Goal: Check status: Check status

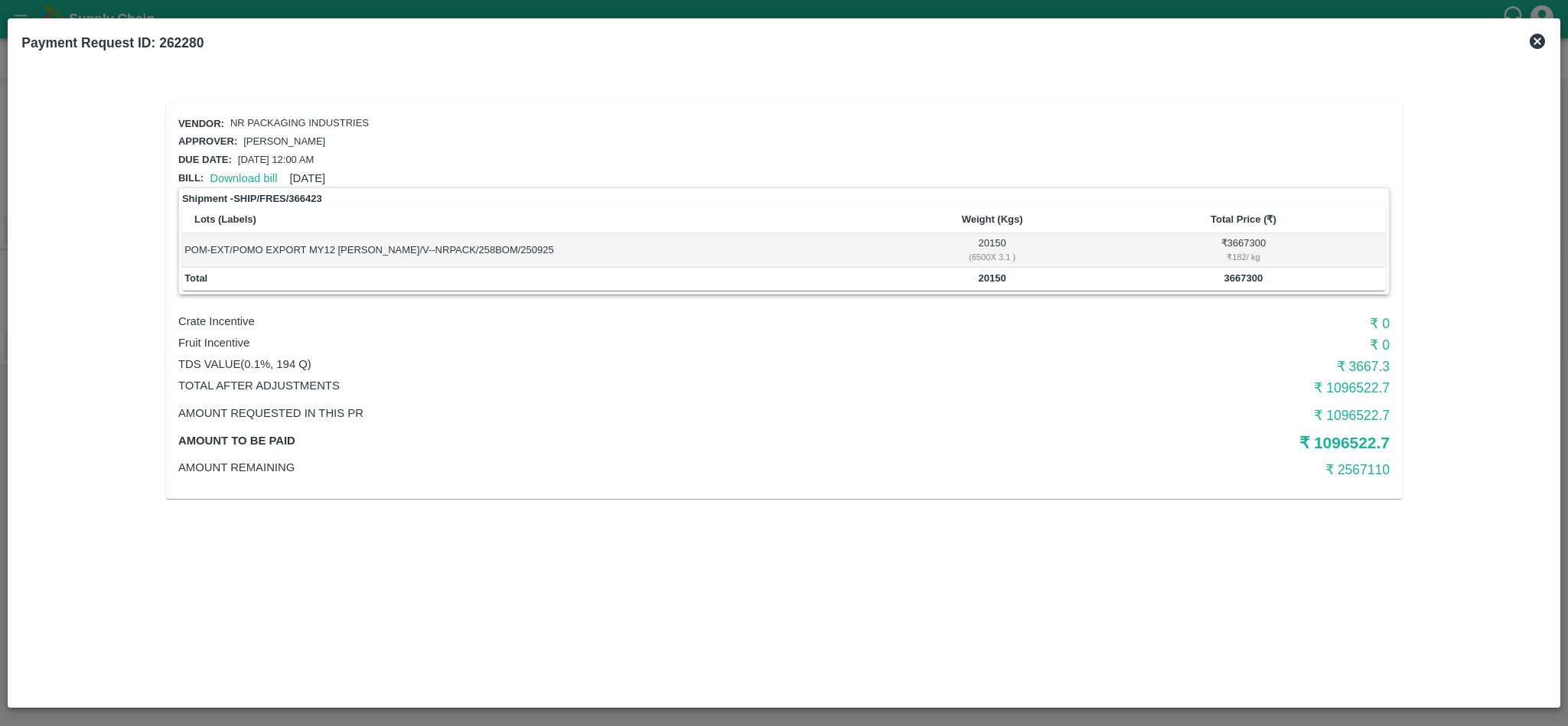
click at [1546, 39] on icon at bounding box center [1537, 41] width 19 height 19
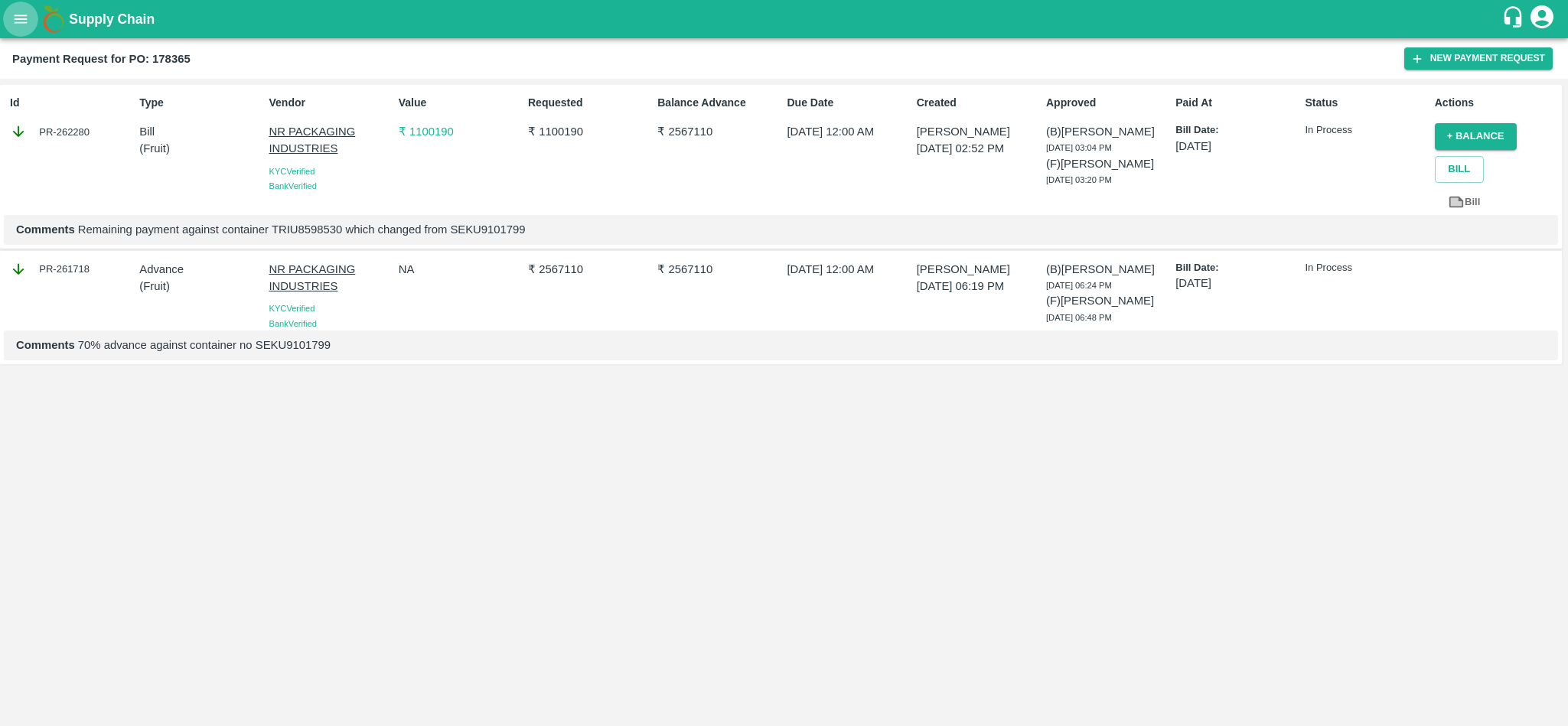
click at [17, 13] on icon "open drawer" at bounding box center [21, 19] width 17 height 17
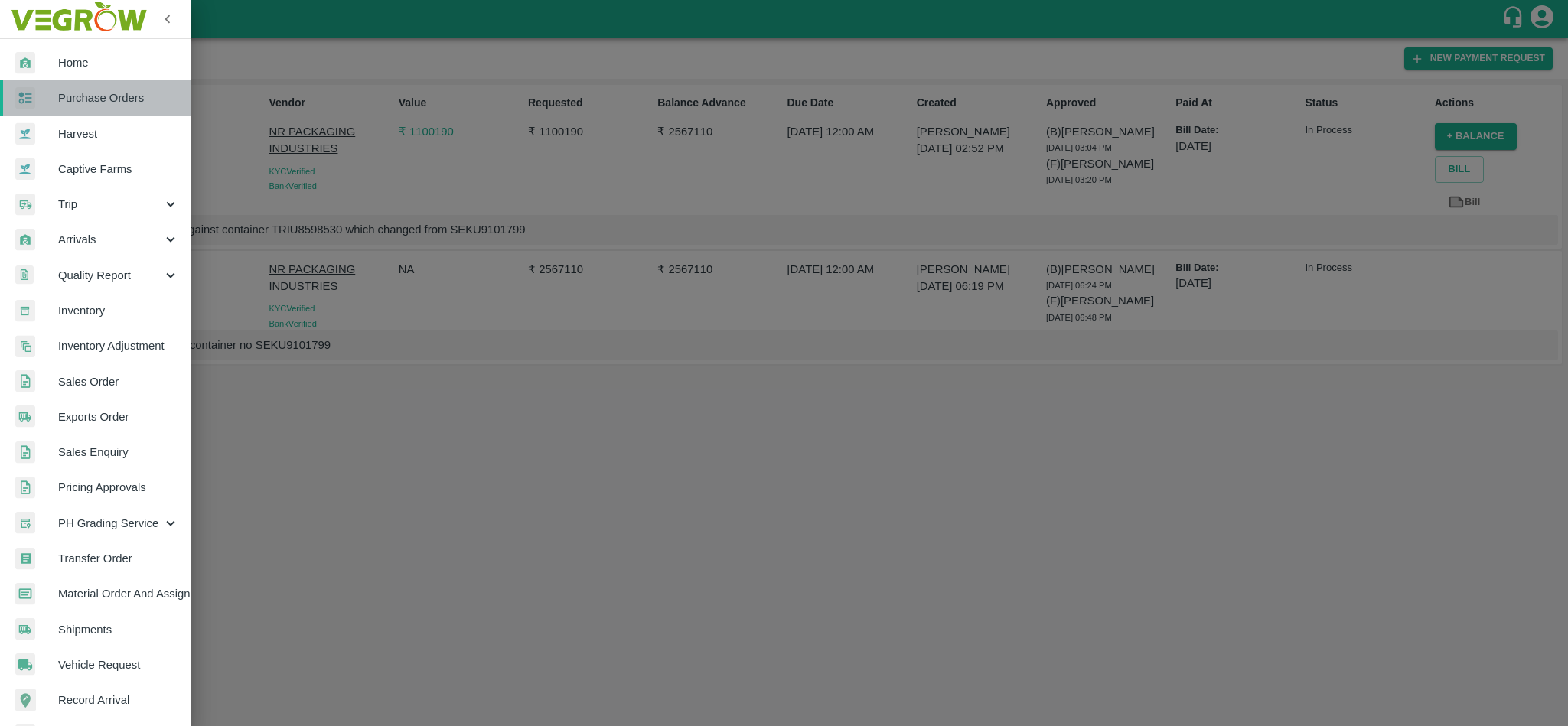
click at [81, 99] on span "Purchase Orders" at bounding box center [119, 98] width 121 height 17
click at [81, 99] on div at bounding box center [784, 363] width 1568 height 726
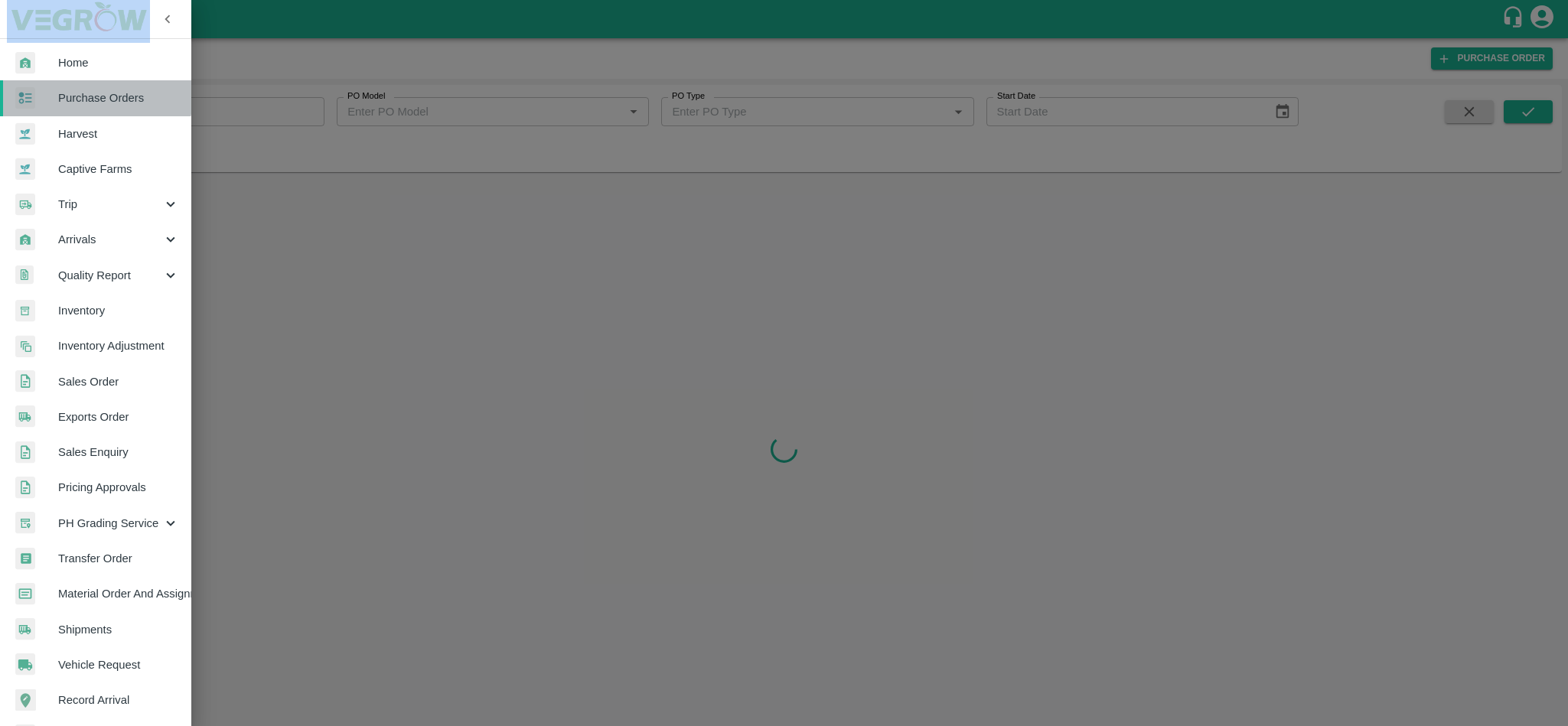
click at [95, 97] on span "Purchase Orders" at bounding box center [119, 98] width 121 height 17
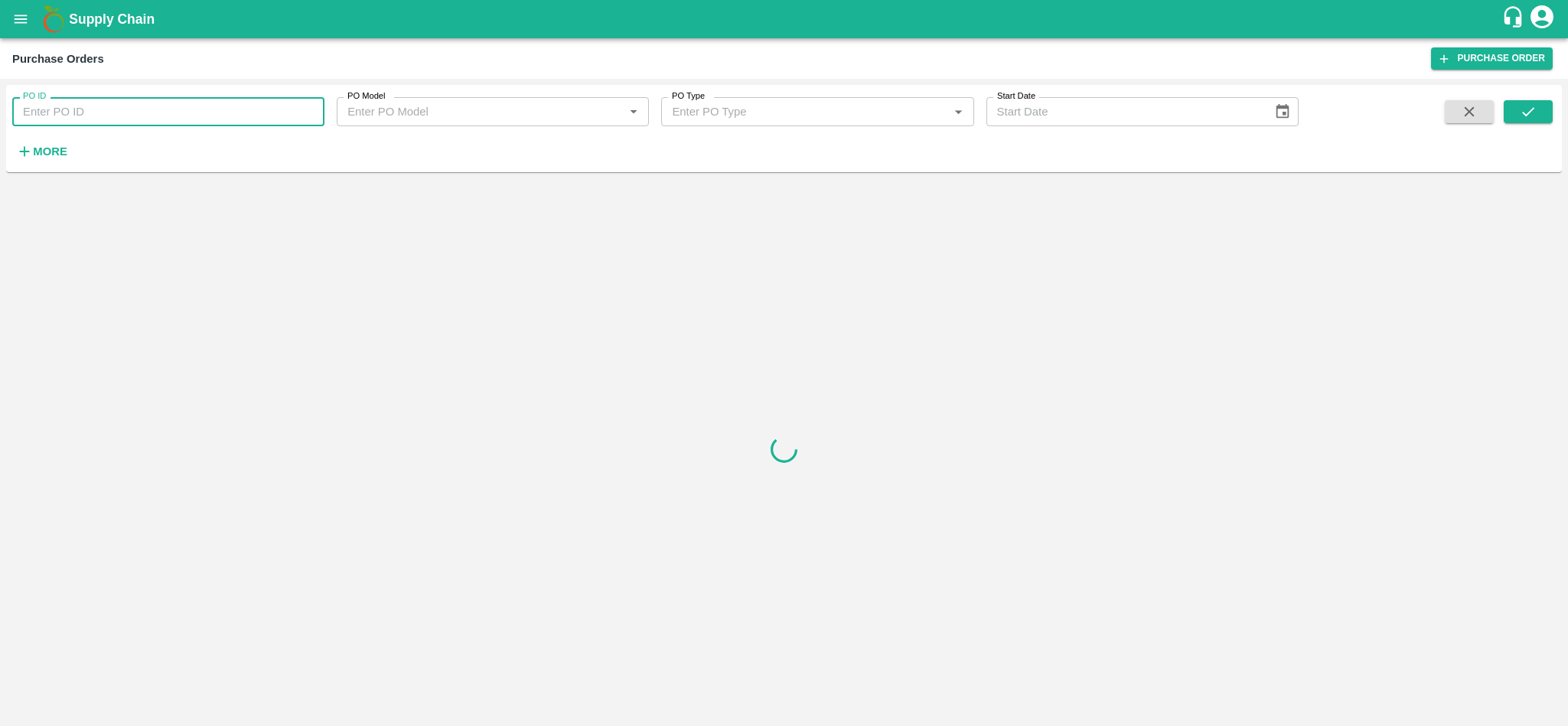
click at [175, 118] on input "PO ID" at bounding box center [169, 111] width 313 height 29
paste input "178697"
type input "178697"
click at [1536, 115] on icon "submit" at bounding box center [1528, 111] width 17 height 17
